Goal: Task Accomplishment & Management: Manage account settings

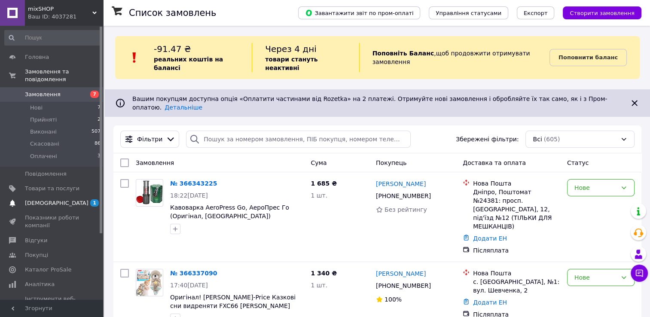
click at [32, 196] on link "[DEMOGRAPHIC_DATA] 1 0" at bounding box center [53, 203] width 106 height 15
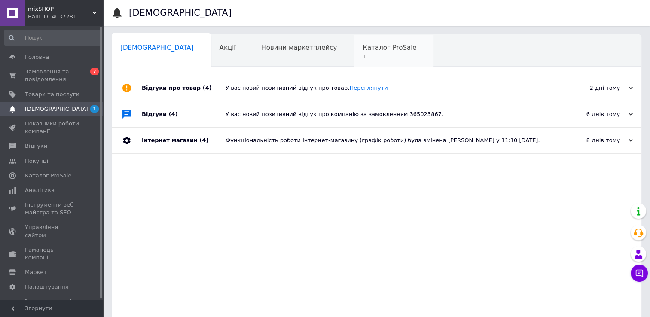
click at [363, 54] on span "1" at bounding box center [390, 56] width 54 height 6
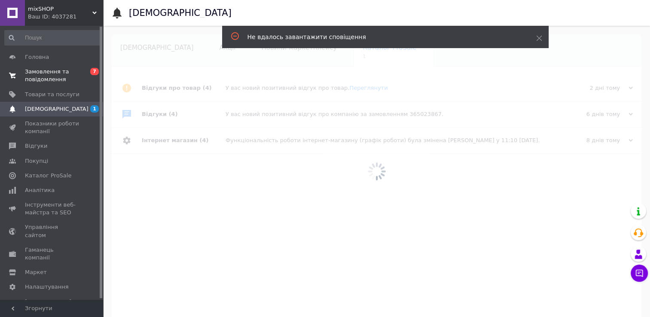
click at [62, 68] on span "Замовлення та повідомлення" at bounding box center [52, 75] width 55 height 15
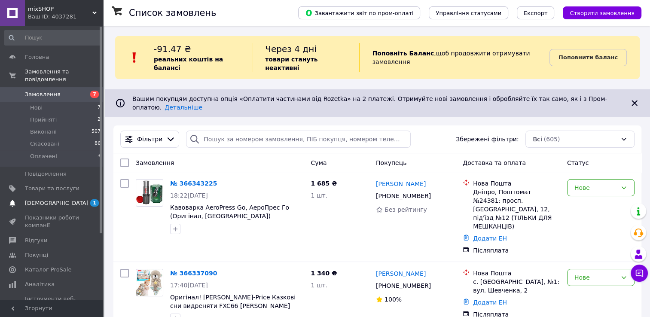
click at [81, 199] on span "1 0" at bounding box center [91, 203] width 24 height 8
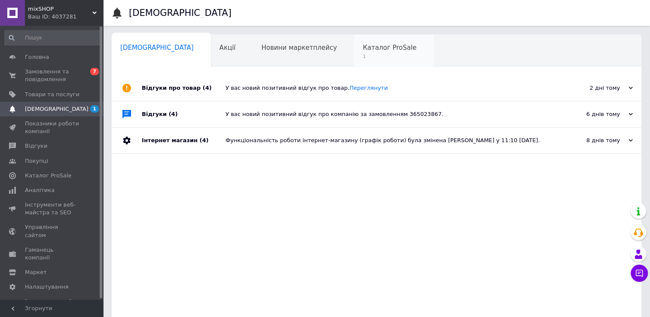
click at [363, 49] on span "Каталог ProSale" at bounding box center [390, 48] width 54 height 8
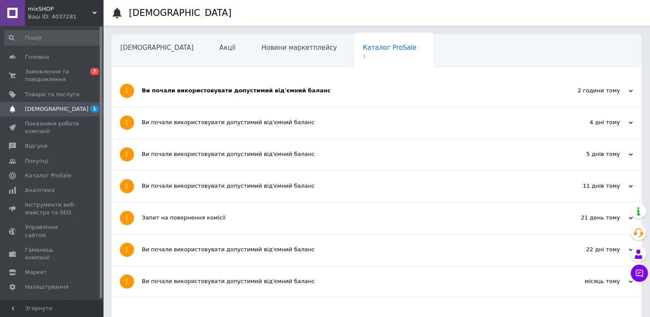
click at [296, 77] on div "Ви почали використовувати допустимий від'ємний баланс" at bounding box center [344, 90] width 405 height 31
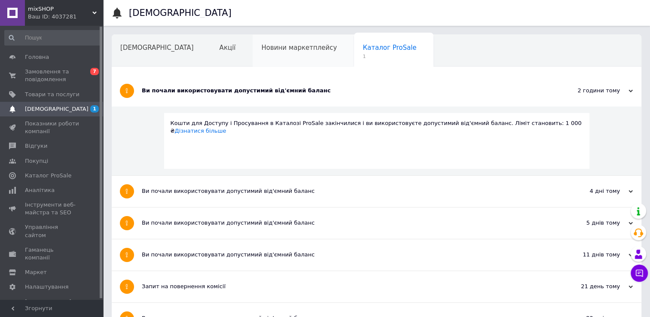
click at [282, 52] on span "Новини маркетплейсу" at bounding box center [299, 48] width 76 height 8
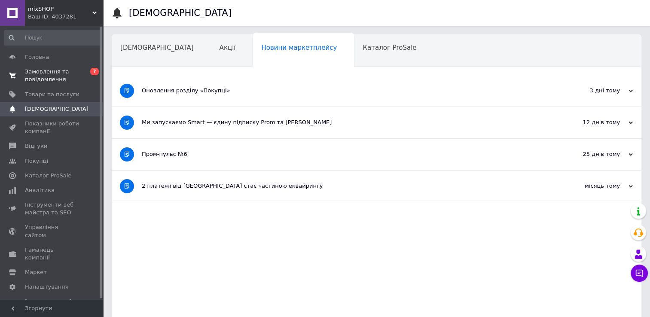
click at [62, 70] on span "Замовлення та повідомлення" at bounding box center [52, 75] width 55 height 15
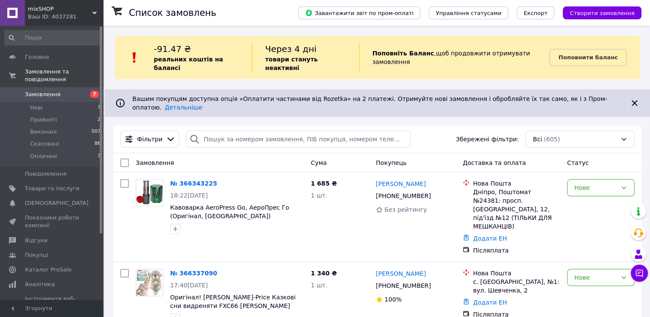
scroll to position [88, 0]
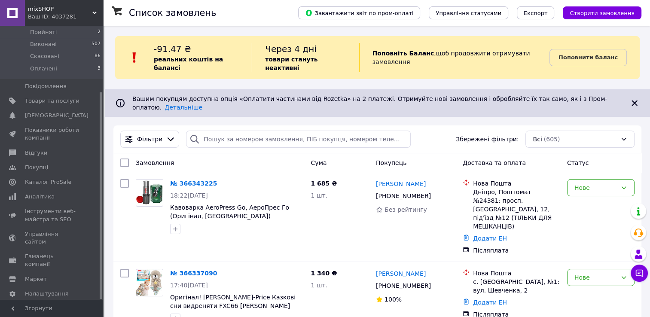
drag, startPoint x: 101, startPoint y: 182, endPoint x: 107, endPoint y: 272, distance: 90.0
click at [69, 230] on span "Управління сайтом" at bounding box center [52, 237] width 55 height 15
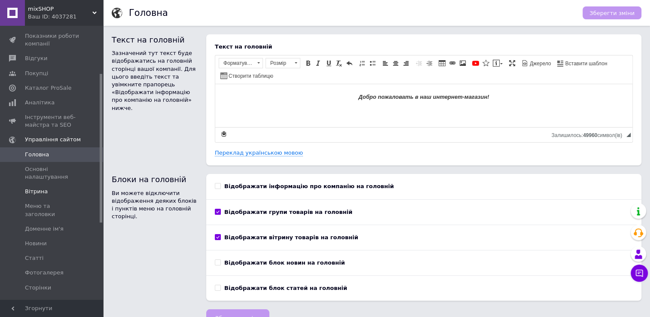
click at [52, 190] on span "Вітрина" at bounding box center [52, 192] width 55 height 8
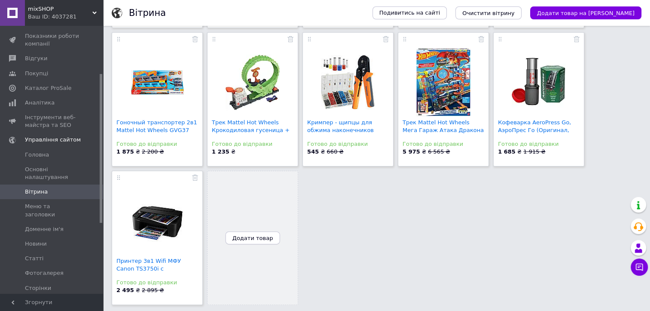
click at [254, 238] on span "Додати товар" at bounding box center [252, 238] width 41 height 6
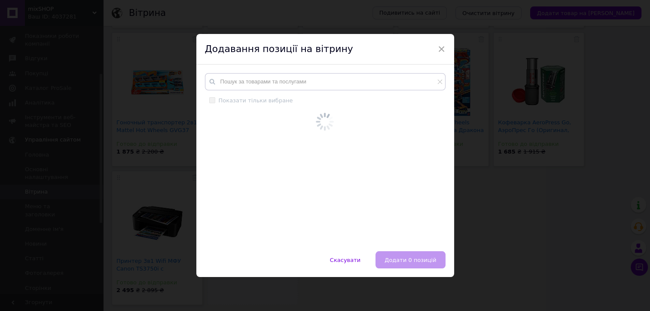
scroll to position [192, 0]
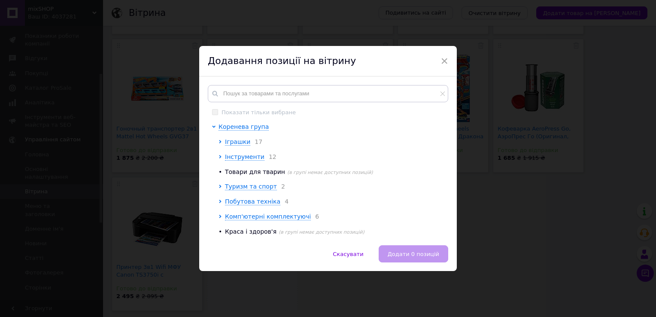
click at [260, 82] on div "Показати тільки вибране Коренева група Іграшки 17 Інструменти 12 • Товари для т…" at bounding box center [328, 160] width 258 height 169
click at [251, 92] on input "text" at bounding box center [328, 93] width 241 height 17
paste input "882241"
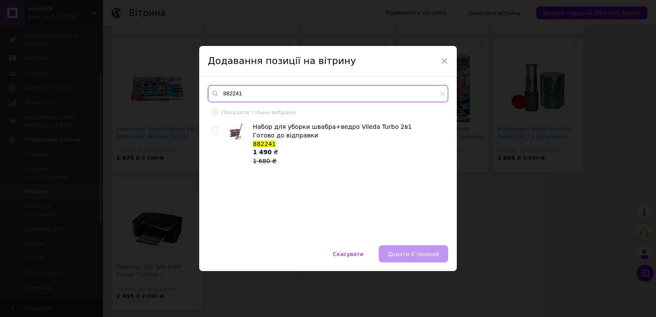
type input "882241"
click at [213, 131] on input "checkbox" at bounding box center [215, 131] width 6 height 6
checkbox input "true"
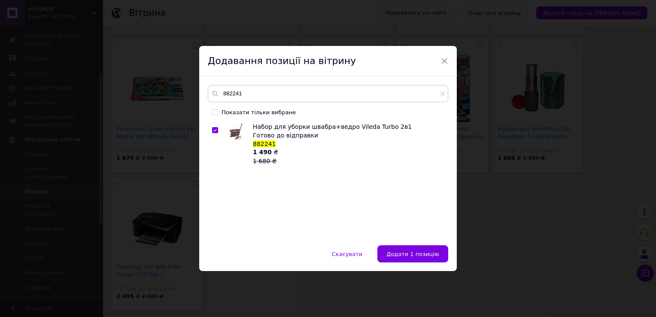
click at [426, 245] on div "882241 Показати тільки вибране Набор для уборки швабра+ведро Vileda Turbo 2в1 Г…" at bounding box center [328, 160] width 258 height 169
click at [421, 248] on button "Додати 1 позицію" at bounding box center [413, 253] width 71 height 17
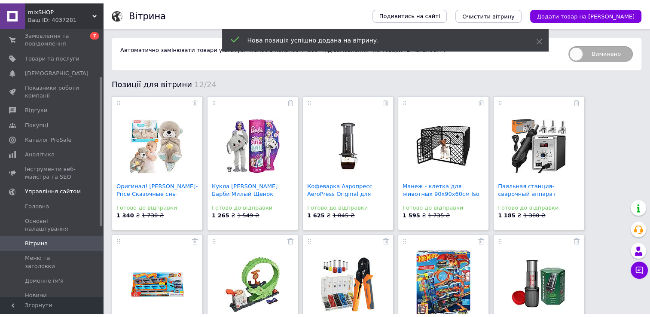
scroll to position [0, 0]
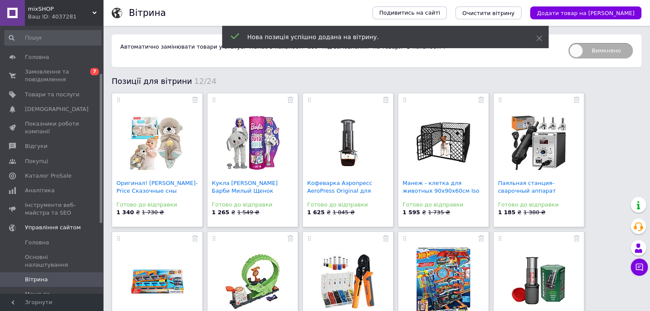
drag, startPoint x: 101, startPoint y: 98, endPoint x: 117, endPoint y: 18, distance: 81.5
click at [117, 18] on div "mixSHOP Ваш ID: 4037281 Сайт mixSHOP Кабінет покупця Перевірити стан системи Ст…" at bounding box center [325, 254] width 650 height 508
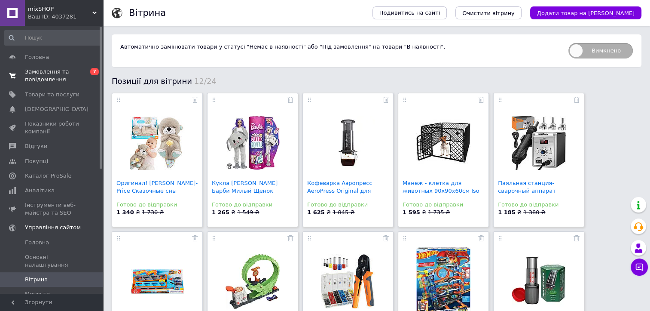
click at [63, 66] on link "Замовлення та повідомлення 0 7" at bounding box center [53, 75] width 106 height 22
